Goal: Obtain resource: Download file/media

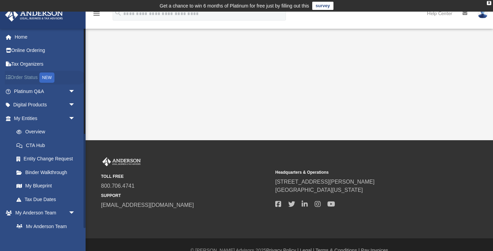
click at [23, 74] on link "Order Status NEW" at bounding box center [45, 78] width 81 height 14
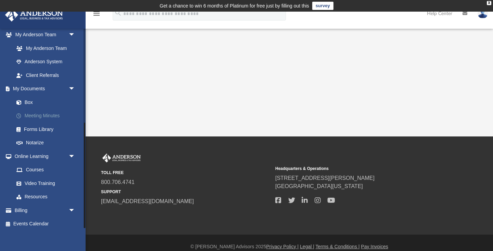
scroll to position [178, 0]
click at [30, 100] on link "Box" at bounding box center [48, 103] width 76 height 14
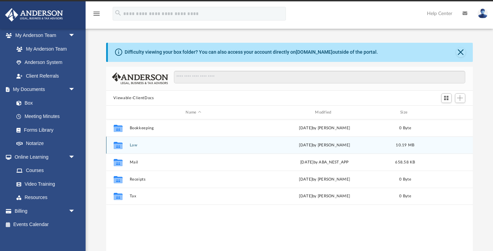
scroll to position [13, 0]
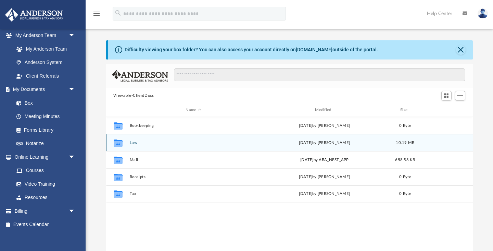
click at [125, 144] on div "Collaborated Folder" at bounding box center [117, 143] width 17 height 11
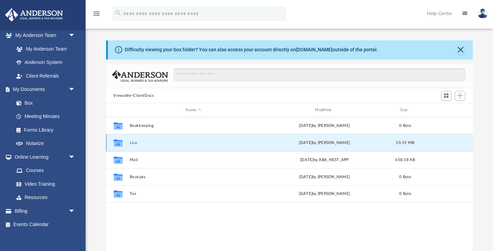
click at [125, 144] on div "Collaborated Folder" at bounding box center [117, 143] width 17 height 11
click at [149, 146] on div "Collaborated Folder Law Fri Sep 12 2025 by Seth Blomquist 10.19 MB" at bounding box center [289, 142] width 367 height 17
click at [408, 144] on span "10.19 MB" at bounding box center [405, 143] width 18 height 4
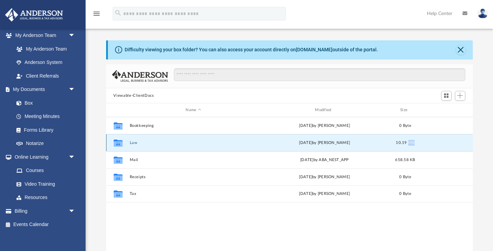
click at [408, 144] on span "10.19 MB" at bounding box center [405, 143] width 18 height 4
click at [118, 143] on icon "grid" at bounding box center [117, 143] width 9 height 5
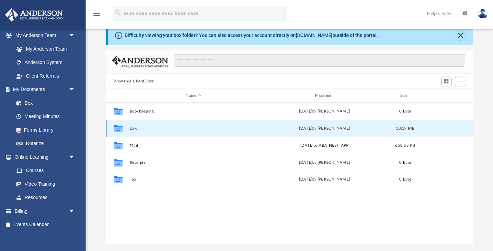
scroll to position [0, 0]
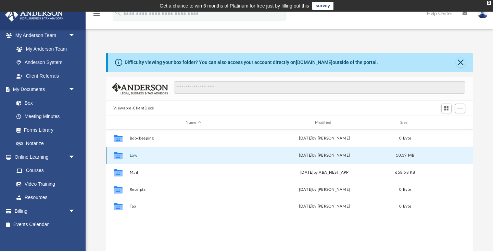
click at [141, 155] on button "Law" at bounding box center [193, 155] width 128 height 4
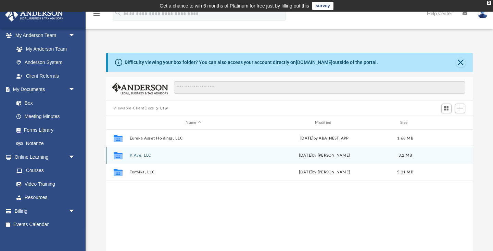
click at [114, 158] on icon "grid" at bounding box center [117, 156] width 9 height 5
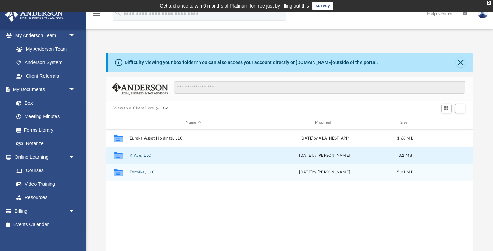
click at [115, 174] on icon "grid" at bounding box center [117, 173] width 9 height 5
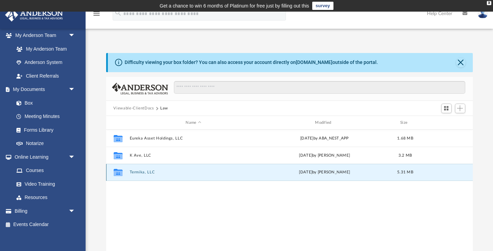
click at [115, 174] on icon "grid" at bounding box center [117, 173] width 9 height 5
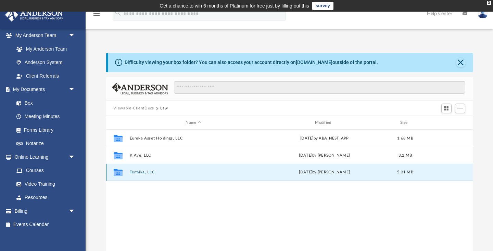
click at [115, 174] on icon "grid" at bounding box center [117, 173] width 9 height 5
click at [120, 172] on icon "grid" at bounding box center [117, 173] width 9 height 5
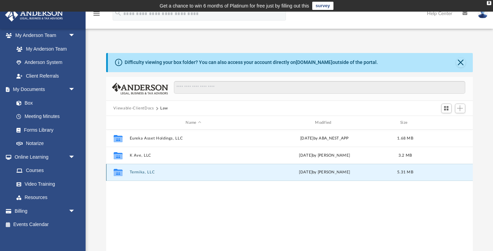
click at [120, 172] on icon "grid" at bounding box center [117, 173] width 9 height 5
click at [140, 172] on button "Termika, LLC" at bounding box center [193, 173] width 128 height 4
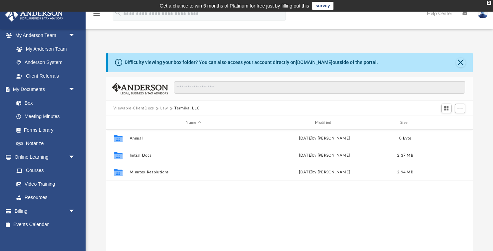
click at [178, 109] on button "Termika, LLC" at bounding box center [186, 108] width 25 height 6
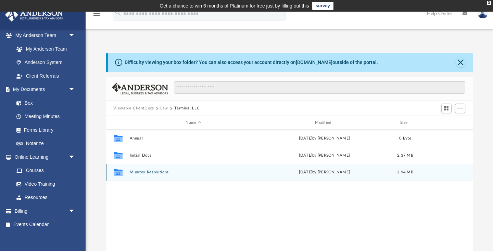
click at [149, 175] on div "Collaborated Folder Minutes-Resolutions Fri Sep 12 2025 by Seth Blomquist 2.94 …" at bounding box center [289, 172] width 367 height 17
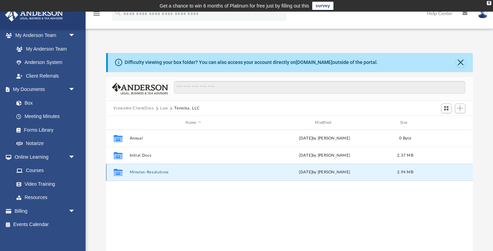
click at [149, 175] on div "Collaborated Folder Minutes-Resolutions Fri Sep 12 2025 by Seth Blomquist 2.94 …" at bounding box center [289, 172] width 367 height 17
click at [150, 173] on button "Minutes-Resolutions" at bounding box center [193, 173] width 128 height 4
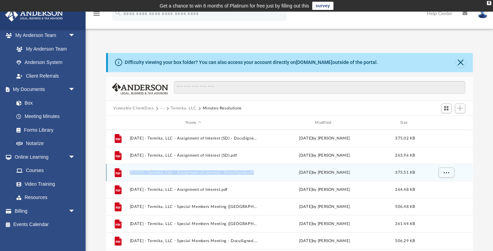
click at [176, 174] on button "2025.08.22 - Termika, LLC - Assignment of Interest - DocuSigned.pdf" at bounding box center [193, 173] width 128 height 4
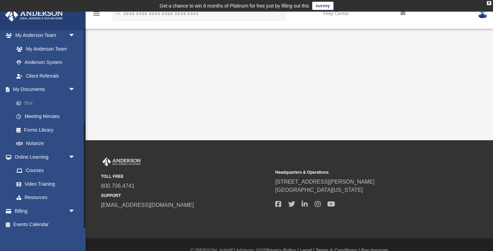
click at [30, 99] on link "Box" at bounding box center [48, 103] width 76 height 14
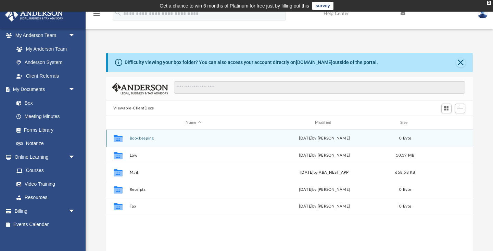
scroll to position [0, 0]
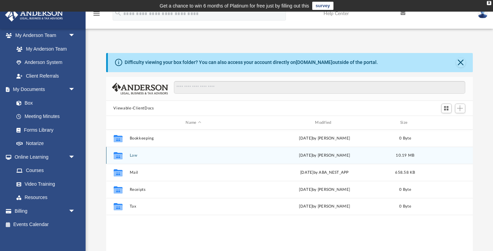
click at [133, 156] on button "Law" at bounding box center [193, 155] width 128 height 4
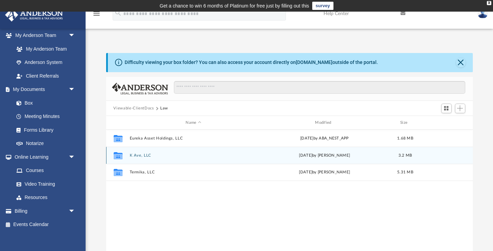
click at [133, 156] on button "K Ave, LLC" at bounding box center [193, 155] width 128 height 4
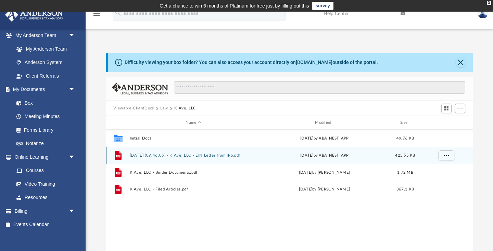
click at [187, 155] on button "2025.05.20 (09:46:05) - K Ave, LLC - EIN Letter from IRS.pdf" at bounding box center [193, 155] width 128 height 4
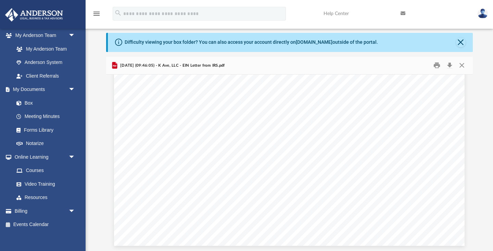
scroll to position [156, 367]
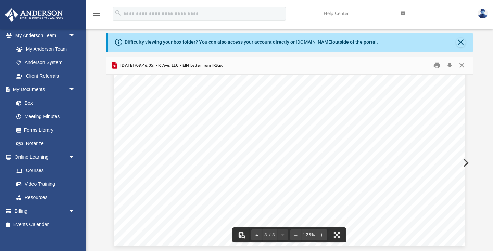
click at [229, 161] on div "Page 3" at bounding box center [289, 21] width 351 height 450
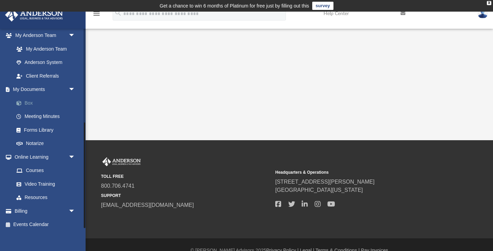
click at [31, 101] on link "Box" at bounding box center [48, 103] width 76 height 14
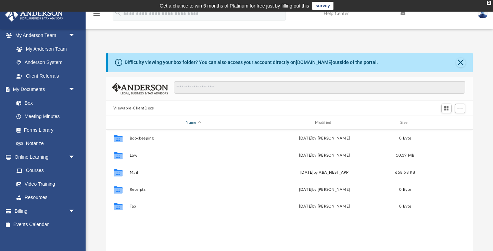
scroll to position [0, 0]
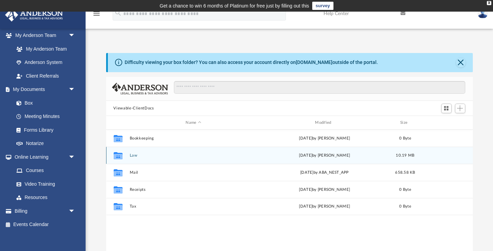
click at [134, 154] on button "Law" at bounding box center [193, 155] width 128 height 4
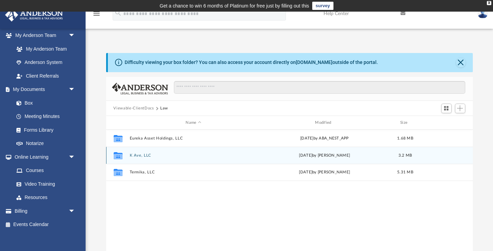
click at [140, 157] on button "K Ave, LLC" at bounding box center [193, 155] width 128 height 4
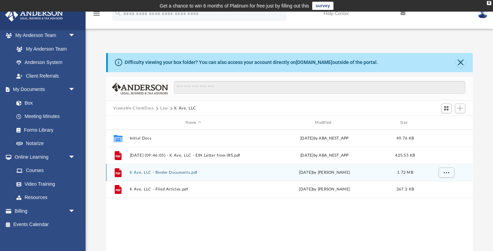
click at [169, 172] on button "K Ave, LLC - Binder Documents.pdf" at bounding box center [193, 173] width 128 height 4
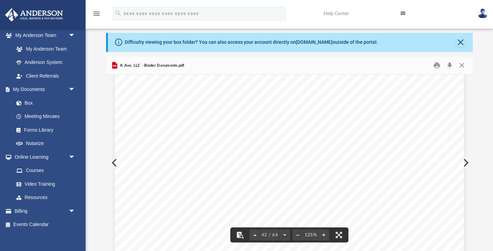
scroll to position [19222, 0]
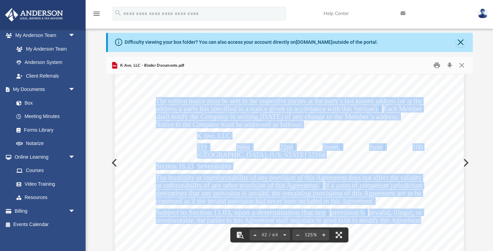
drag, startPoint x: 156, startPoint y: 103, endPoint x: 307, endPoint y: 147, distance: 156.8
click at [307, 147] on div "Operating Agreement of K Ave, LLC Page 30 of 41 competent jurisdiction (without…" at bounding box center [289, 41] width 349 height 452
click at [305, 158] on div "Operating Agreement of K Ave, LLC Page 30 of 41 competent jurisdiction (without…" at bounding box center [289, 41] width 349 height 452
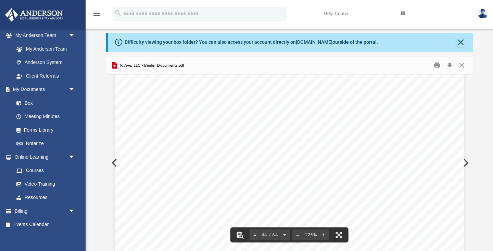
scroll to position [19973, 0]
click at [436, 66] on button "Print" at bounding box center [437, 65] width 14 height 11
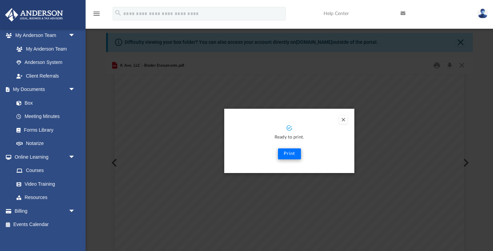
click at [289, 155] on button "Print" at bounding box center [289, 154] width 23 height 11
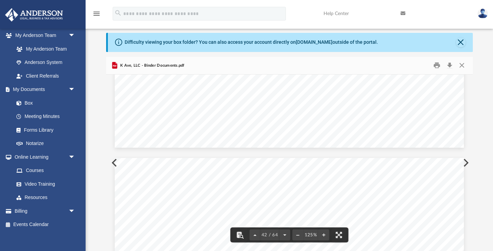
scroll to position [18851, 0]
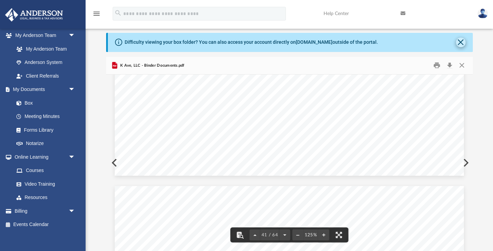
click at [460, 43] on button "Close" at bounding box center [461, 43] width 10 height 10
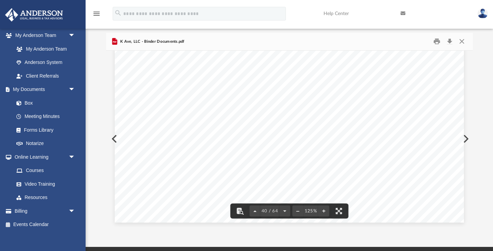
scroll to position [18313, 0]
click at [115, 140] on div "Operating Agreement of K Ave, LLC Page 28 of 41 Section 15.13 Right to Seek Equ…" at bounding box center [289, 2] width 349 height 452
click at [113, 138] on button "Preview" at bounding box center [113, 138] width 15 height 19
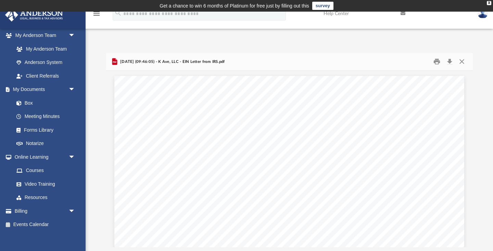
scroll to position [0, 0]
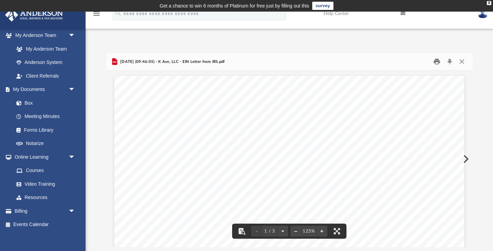
click at [435, 61] on button "Print" at bounding box center [437, 62] width 14 height 11
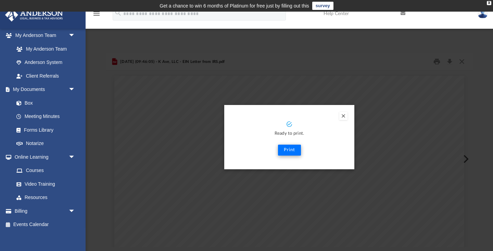
click at [288, 151] on button "Print" at bounding box center [289, 150] width 23 height 11
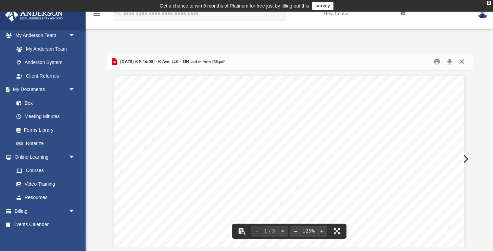
click at [464, 61] on button "Close" at bounding box center [462, 62] width 12 height 11
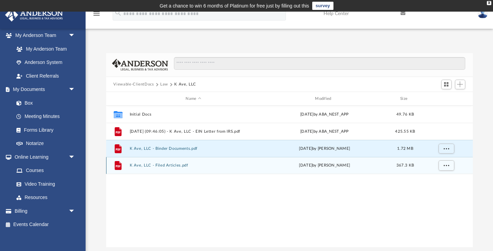
click at [179, 166] on button "K Ave, LLC - Filed Articles.pdf" at bounding box center [193, 166] width 128 height 4
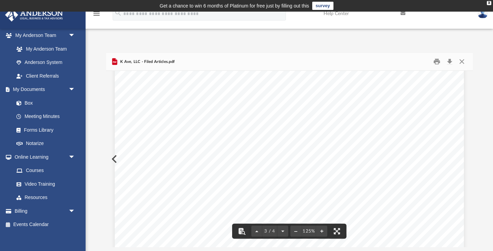
scroll to position [1211, 0]
click at [437, 59] on button "Print" at bounding box center [437, 62] width 14 height 11
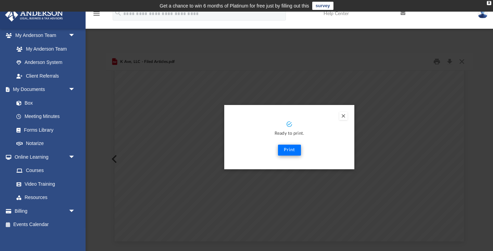
click at [288, 148] on button "Print" at bounding box center [289, 150] width 23 height 11
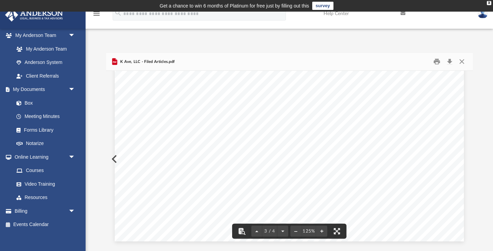
click at [113, 157] on button "Preview" at bounding box center [113, 159] width 15 height 19
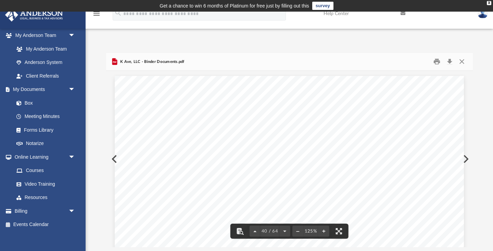
scroll to position [18033, 0]
click at [462, 63] on button "Close" at bounding box center [462, 62] width 12 height 11
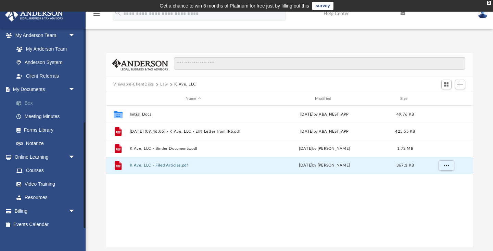
click at [27, 102] on link "Box" at bounding box center [48, 103] width 76 height 14
click at [30, 99] on link "Box" at bounding box center [48, 103] width 76 height 14
click at [162, 85] on button "Law" at bounding box center [164, 85] width 8 height 6
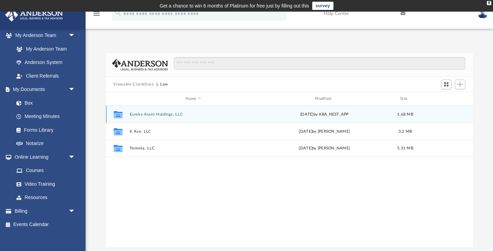
click at [151, 114] on button "Eureka Asset Holdings, LLC" at bounding box center [193, 114] width 128 height 4
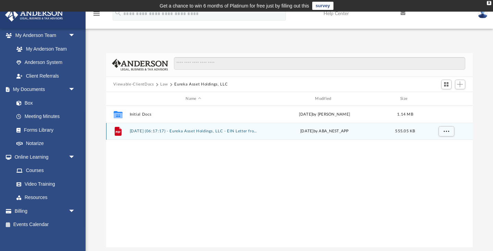
click at [184, 133] on button "2025.05.02 (06:17:17) - Eureka Asset Holdings, LLC - EIN Letter from IRS.pdf" at bounding box center [193, 131] width 128 height 4
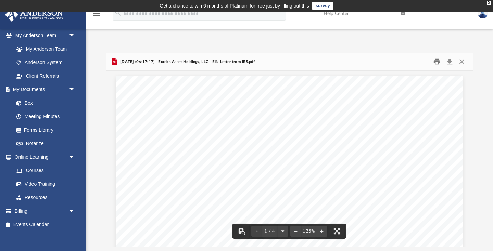
click at [434, 63] on button "Print" at bounding box center [437, 62] width 14 height 11
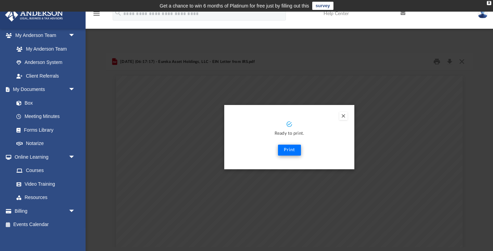
click at [288, 149] on button "Print" at bounding box center [289, 150] width 23 height 11
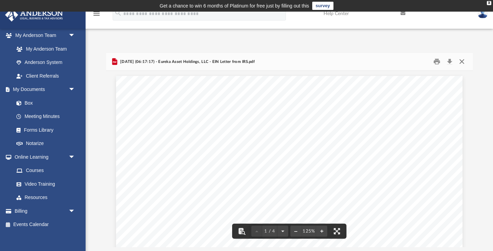
click at [462, 61] on button "Close" at bounding box center [462, 62] width 12 height 11
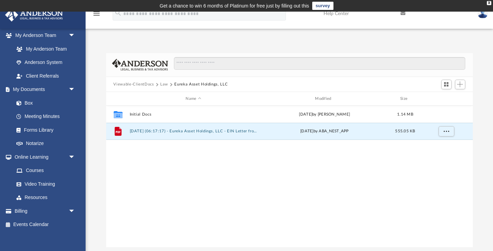
click at [163, 84] on button "Law" at bounding box center [164, 85] width 8 height 6
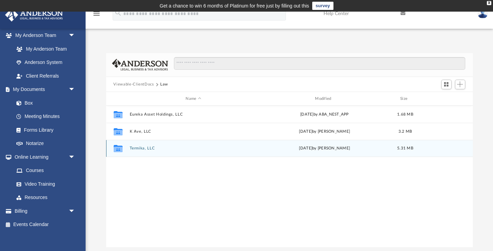
click at [140, 150] on button "Termika, LLC" at bounding box center [193, 149] width 128 height 4
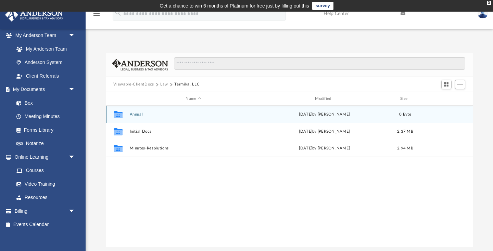
click at [140, 115] on button "Annual" at bounding box center [193, 114] width 128 height 4
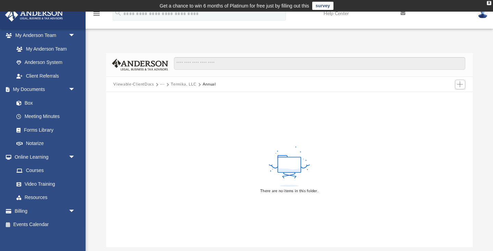
click at [186, 86] on button "Termika, LLC" at bounding box center [183, 85] width 25 height 6
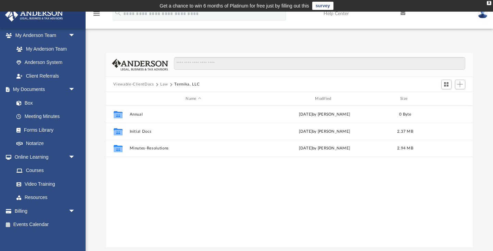
scroll to position [156, 367]
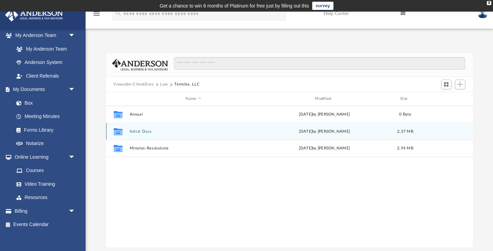
click at [136, 132] on button "Initial Docs" at bounding box center [193, 131] width 128 height 4
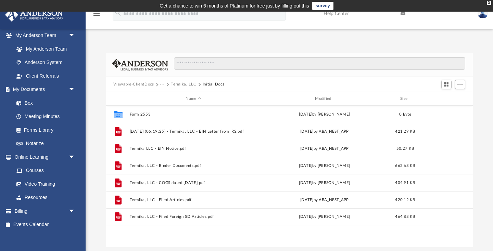
click at [173, 85] on button "Termika, LLC" at bounding box center [183, 85] width 25 height 6
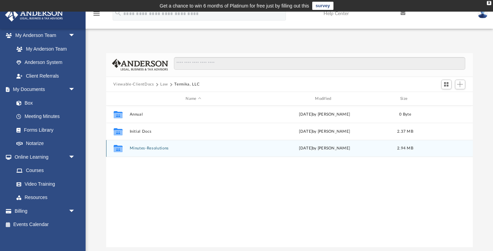
click at [147, 148] on button "Minutes-Resolutions" at bounding box center [193, 149] width 128 height 4
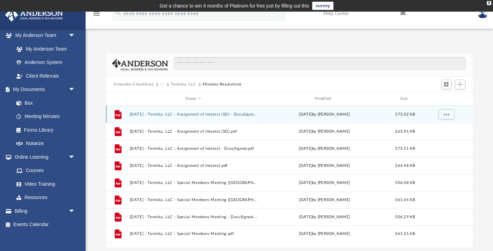
click at [201, 114] on button "2025.08.22 - Termika, LLC - Assignment of Interest (SD) - DocuSigned.pdf" at bounding box center [193, 114] width 128 height 4
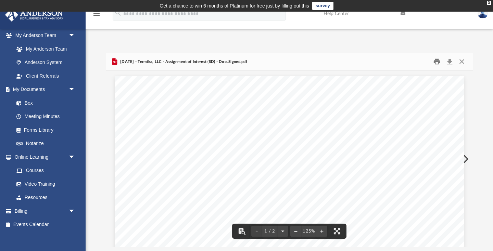
click at [436, 62] on button "Print" at bounding box center [437, 62] width 14 height 11
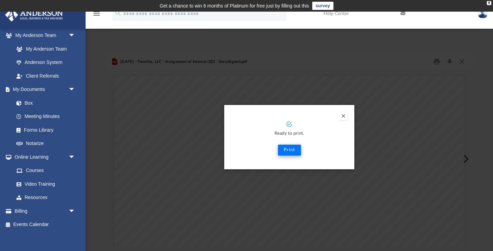
click at [289, 151] on button "Print" at bounding box center [289, 150] width 23 height 11
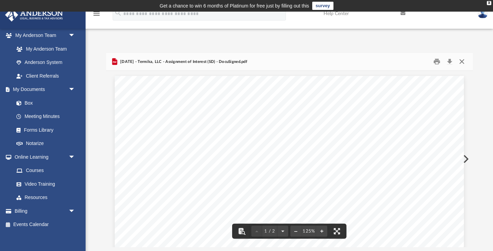
click at [464, 60] on button "Close" at bounding box center [462, 62] width 12 height 11
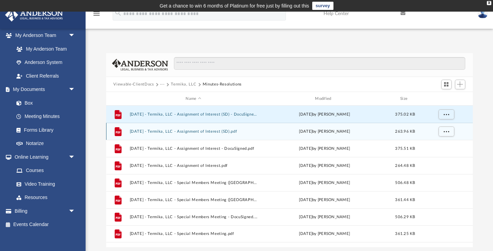
click at [162, 132] on button "2025.08.22 - Termika, LLC - Assignment of Interest (SD).pdf" at bounding box center [193, 131] width 128 height 4
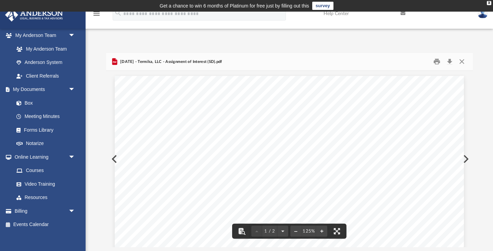
scroll to position [0, 0]
click at [463, 63] on button "Close" at bounding box center [462, 62] width 12 height 11
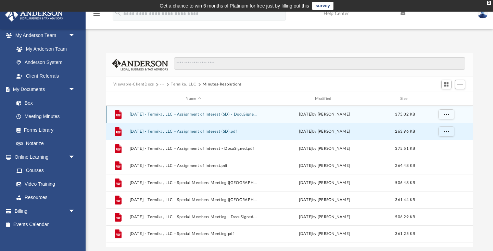
click at [170, 114] on button "2025.08.22 - Termika, LLC - Assignment of Interest (SD) - DocuSigned.pdf" at bounding box center [193, 114] width 128 height 4
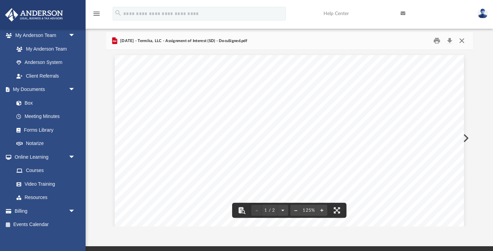
click at [463, 42] on button "Close" at bounding box center [462, 41] width 12 height 11
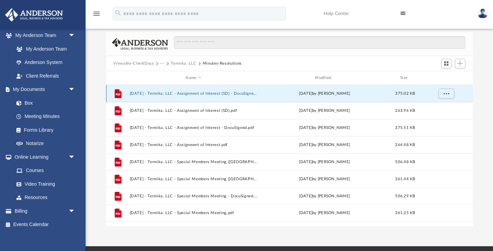
click at [208, 95] on button "2025.08.22 - Termika, LLC - Assignment of Interest (SD) - DocuSigned.pdf" at bounding box center [193, 93] width 128 height 4
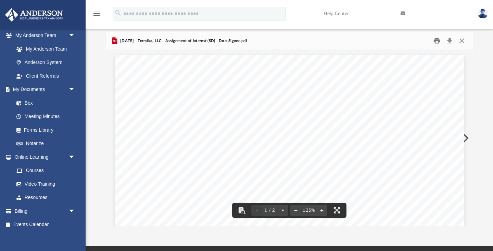
click at [434, 41] on button "Print" at bounding box center [437, 41] width 14 height 11
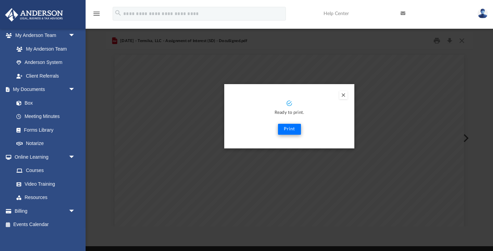
click at [294, 130] on button "Print" at bounding box center [289, 129] width 23 height 11
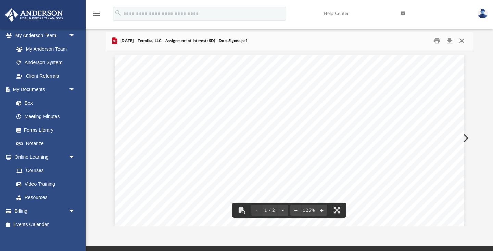
click at [465, 42] on button "Close" at bounding box center [462, 41] width 12 height 11
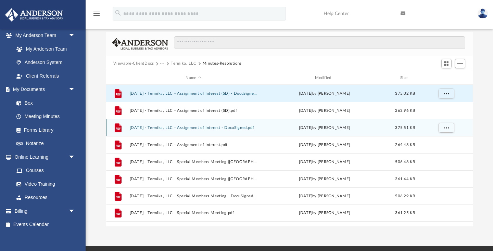
click at [159, 128] on button "2025.08.22 - Termika, LLC - Assignment of Interest - DocuSigned.pdf" at bounding box center [193, 128] width 128 height 4
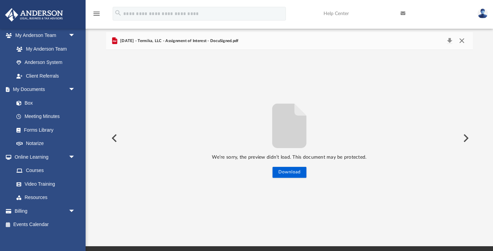
click at [463, 39] on button "Close" at bounding box center [462, 41] width 12 height 10
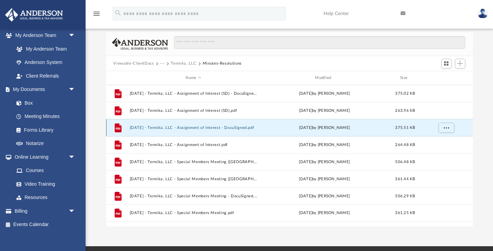
click at [170, 126] on button "2025.08.22 - Termika, LLC - Assignment of Interest - DocuSigned.pdf" at bounding box center [193, 128] width 128 height 4
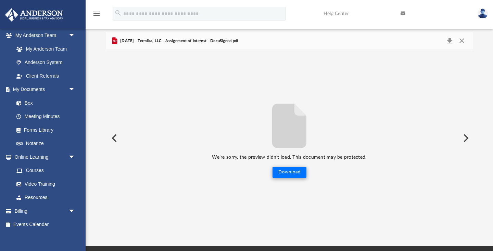
click at [292, 174] on button "Download" at bounding box center [290, 172] width 34 height 11
click at [103, 94] on div "Difficulty viewing your box folder? You can also access your account directly o…" at bounding box center [290, 129] width 408 height 195
click at [463, 38] on button "Close" at bounding box center [462, 41] width 12 height 10
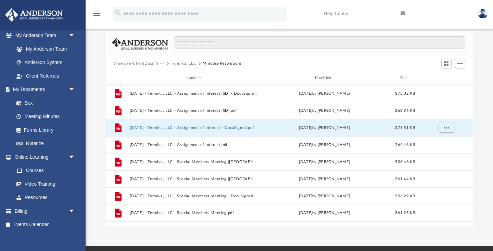
click at [184, 63] on button "Termika, LLC" at bounding box center [183, 64] width 25 height 6
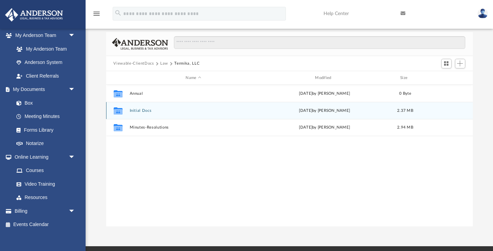
click at [141, 111] on button "Initial Docs" at bounding box center [193, 111] width 128 height 4
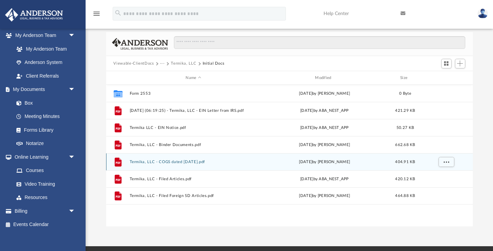
click at [154, 163] on button "Termika, LLC - COGS dated 04.21.2025.pdf" at bounding box center [193, 162] width 128 height 4
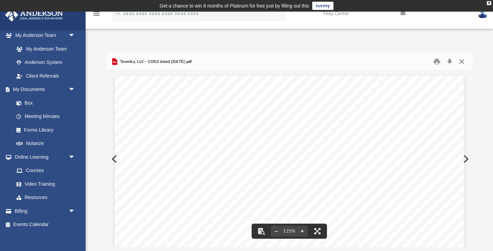
click at [463, 60] on button "Close" at bounding box center [462, 62] width 12 height 11
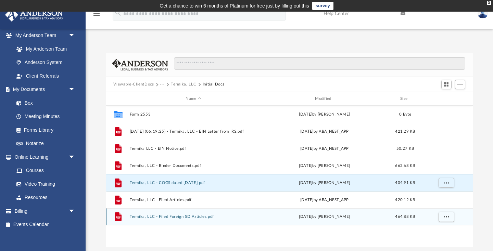
click at [172, 217] on button "Termika, LLC - Filed Foreign SD Articles.pdf" at bounding box center [193, 217] width 128 height 4
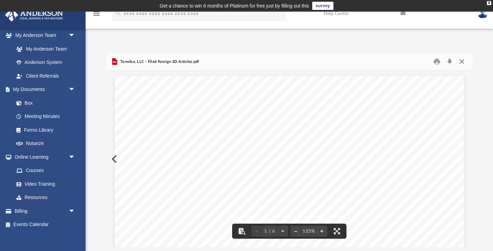
click at [464, 63] on button "Close" at bounding box center [462, 62] width 12 height 11
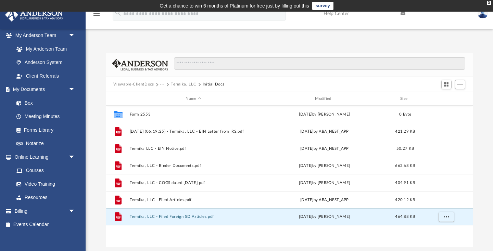
click at [178, 84] on button "Termika, LLC" at bounding box center [183, 85] width 25 height 6
